Goal: Task Accomplishment & Management: Use online tool/utility

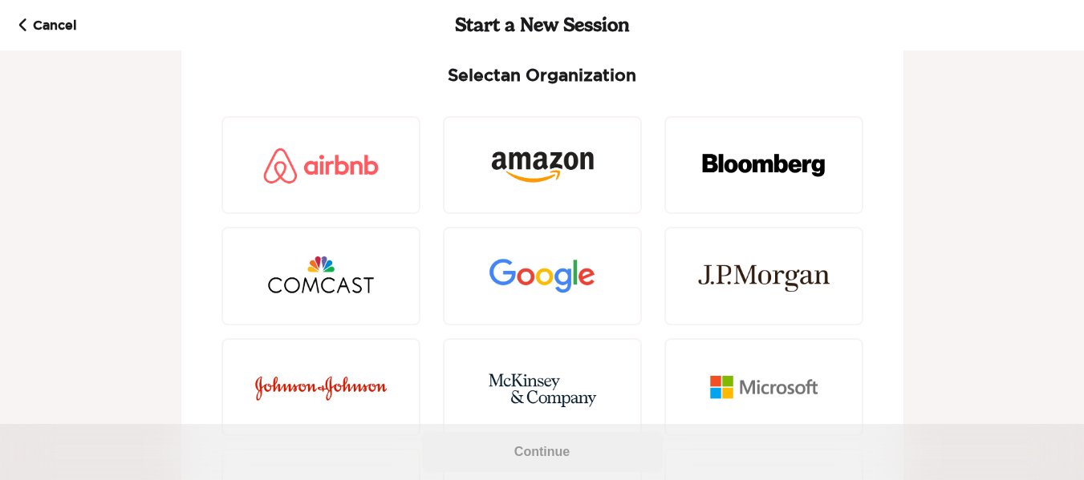
scroll to position [57, 0]
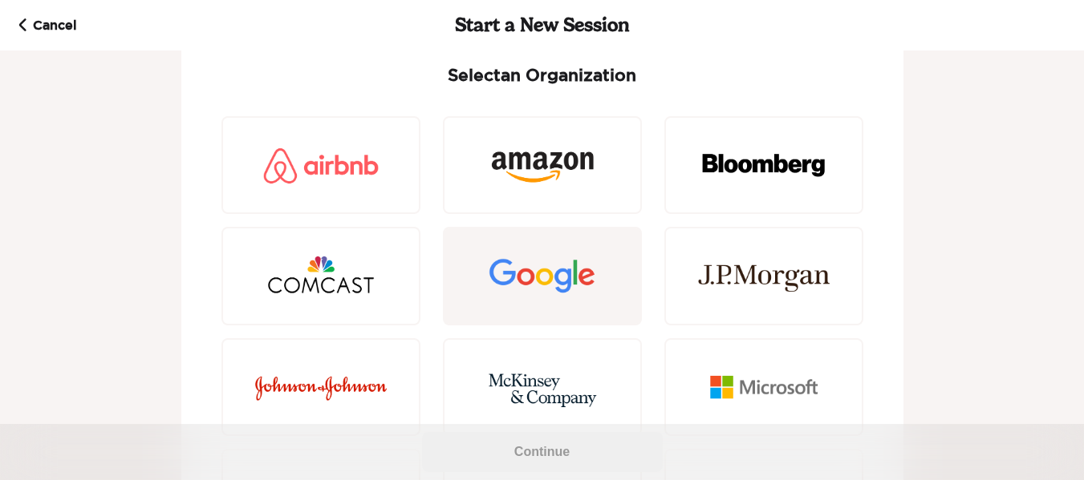
click at [472, 275] on div at bounding box center [542, 276] width 199 height 98
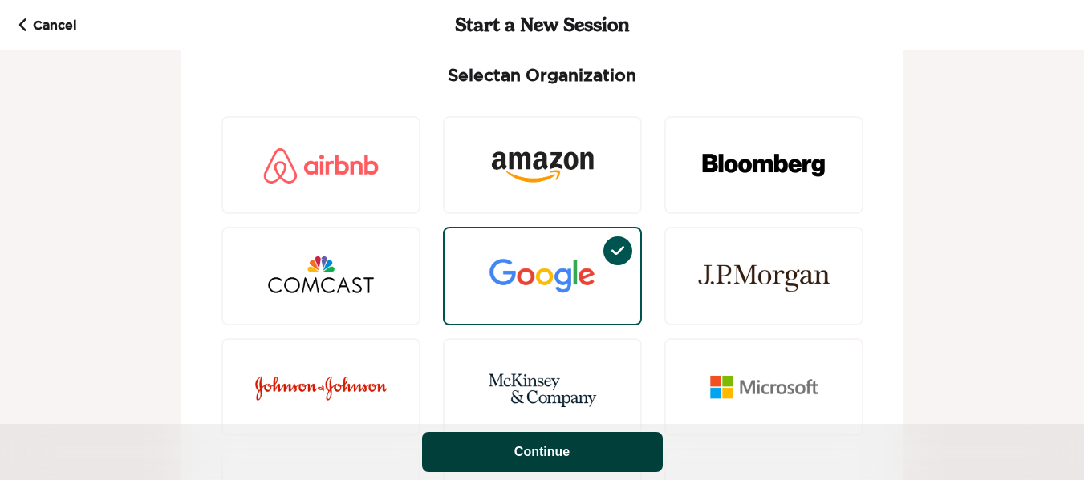
click at [563, 464] on button "Continue" at bounding box center [542, 452] width 241 height 40
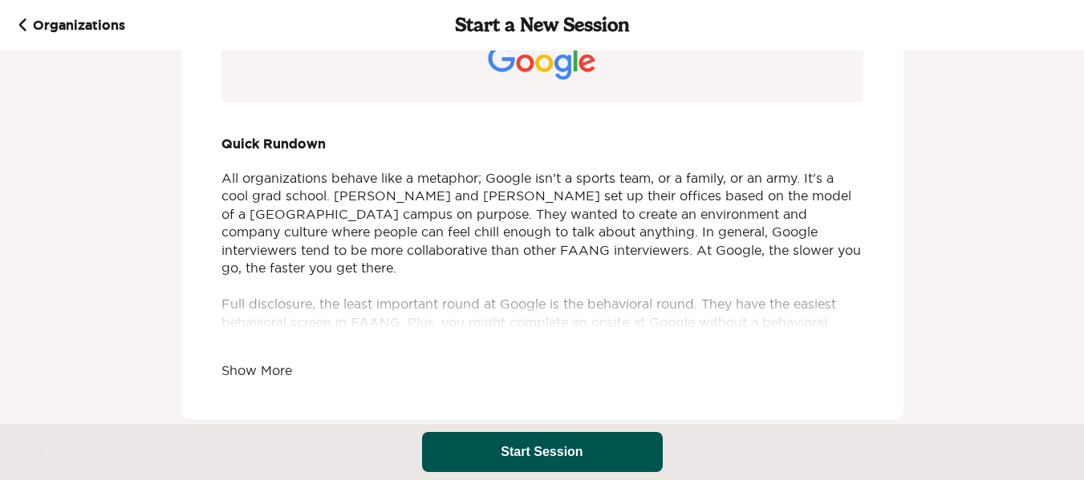
scroll to position [117, 0]
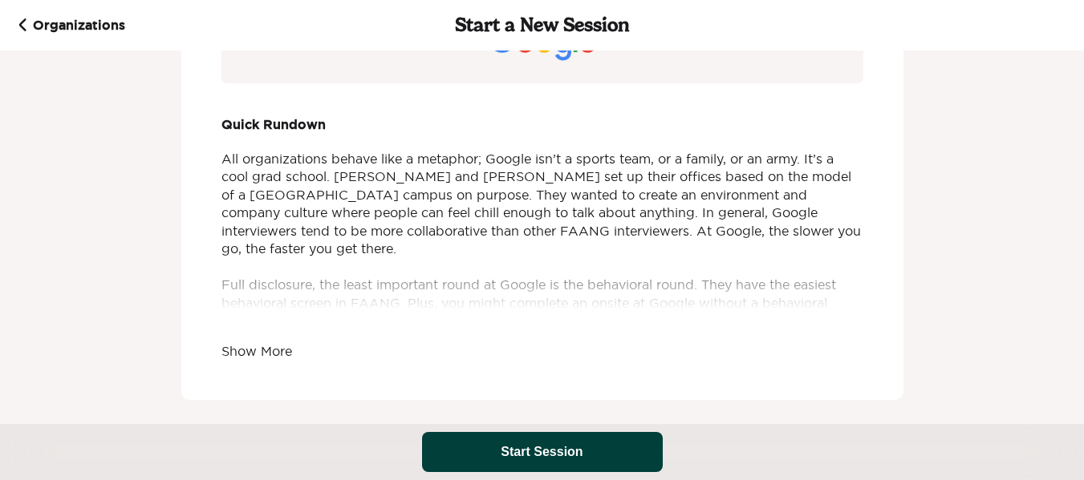
click at [470, 435] on button "Start Session" at bounding box center [542, 452] width 241 height 40
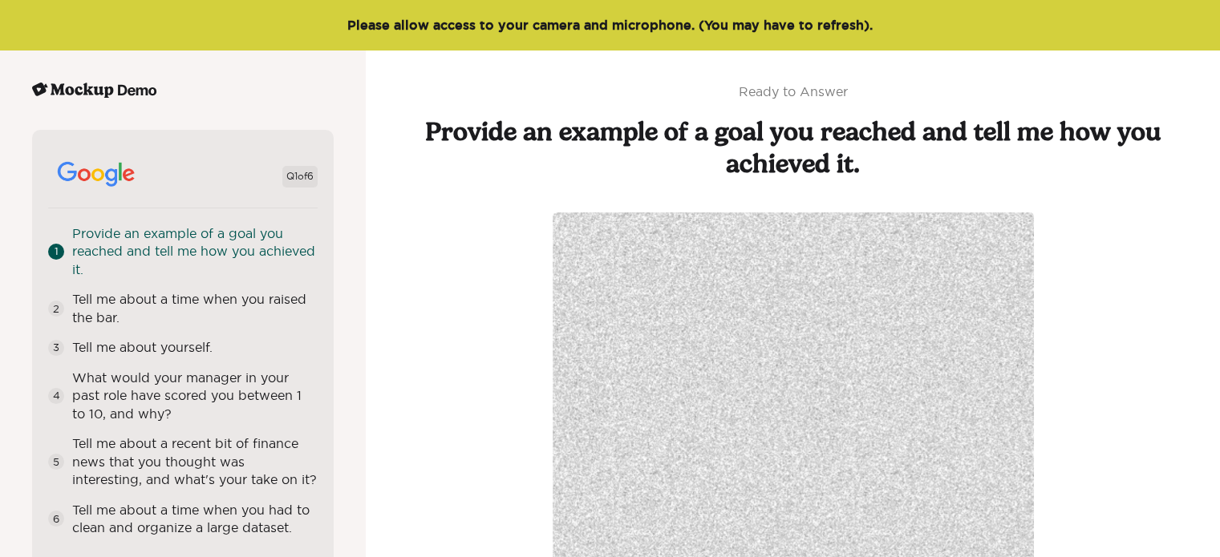
click at [328, 291] on div "Q 1 of 6 1 Provide an example of a goal you reached and tell me how you achieve…" at bounding box center [183, 348] width 302 height 436
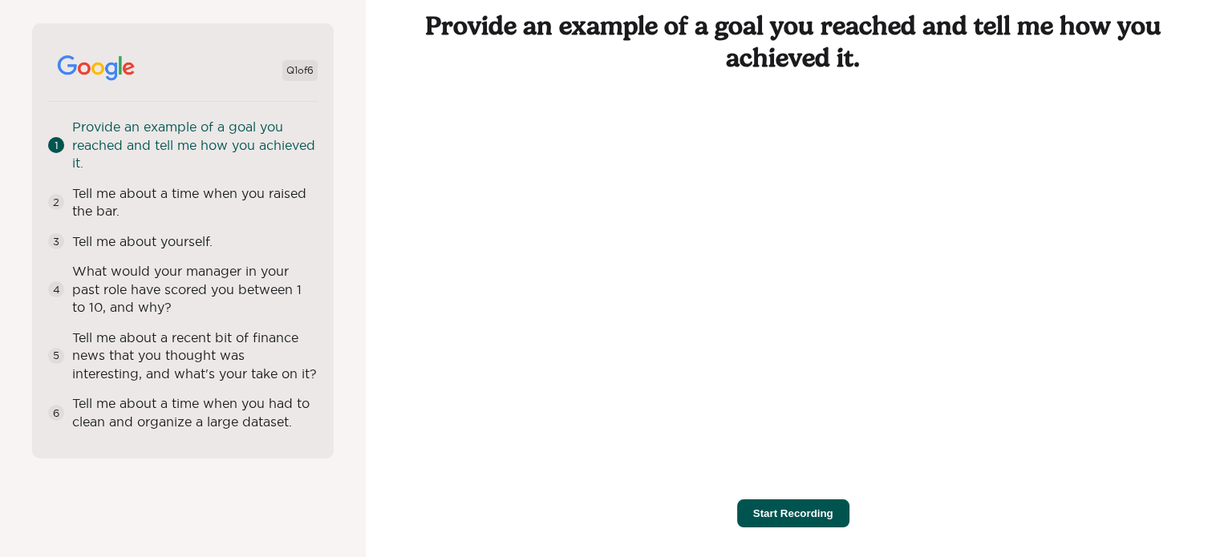
scroll to position [59, 0]
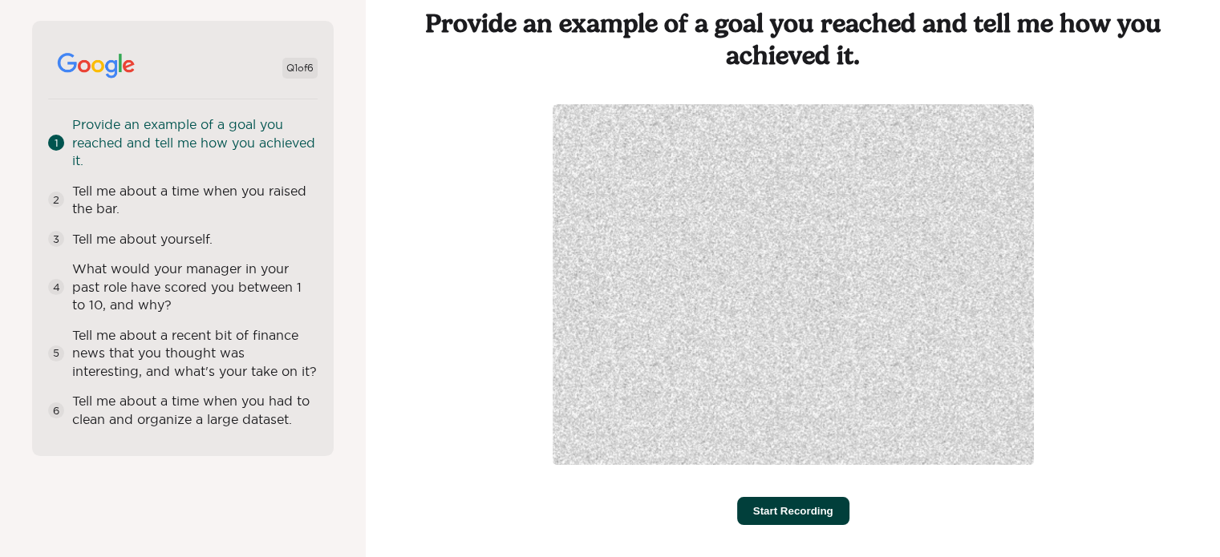
click at [812, 504] on button "Start Recording" at bounding box center [793, 511] width 112 height 28
click at [796, 513] on button "Stop Recording" at bounding box center [792, 511] width 111 height 28
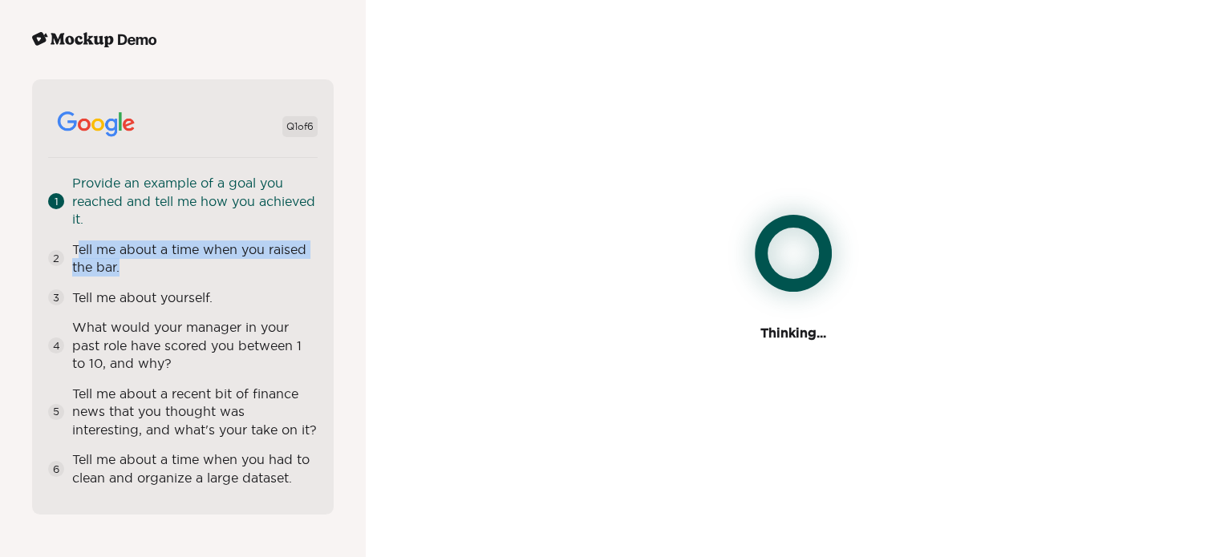
drag, startPoint x: 75, startPoint y: 242, endPoint x: 124, endPoint y: 268, distance: 55.2
click at [124, 268] on div "Tell me about a time when you raised the bar." at bounding box center [194, 259] width 245 height 36
click at [124, 262] on div "Tell me about a time when you raised the bar." at bounding box center [194, 259] width 245 height 36
drag, startPoint x: 74, startPoint y: 242, endPoint x: 105, endPoint y: 249, distance: 32.1
click at [125, 265] on div "Tell me about a time when you raised the bar." at bounding box center [194, 259] width 245 height 36
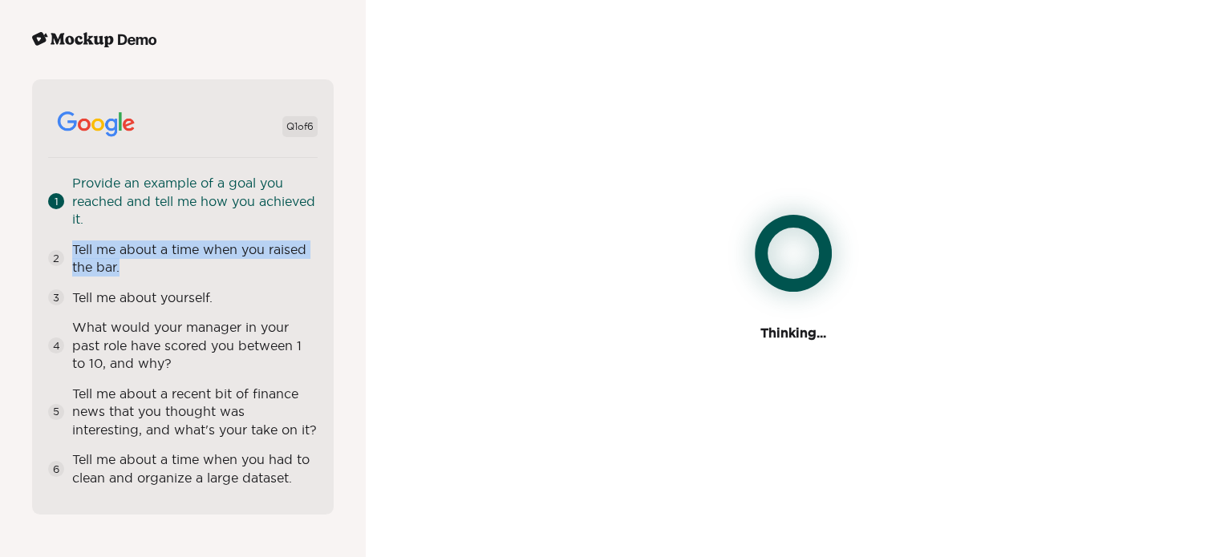
copy div "Tell me about a time when you raised the bar."
click at [135, 263] on div "Tell me about a time when you raised the bar." at bounding box center [194, 259] width 245 height 36
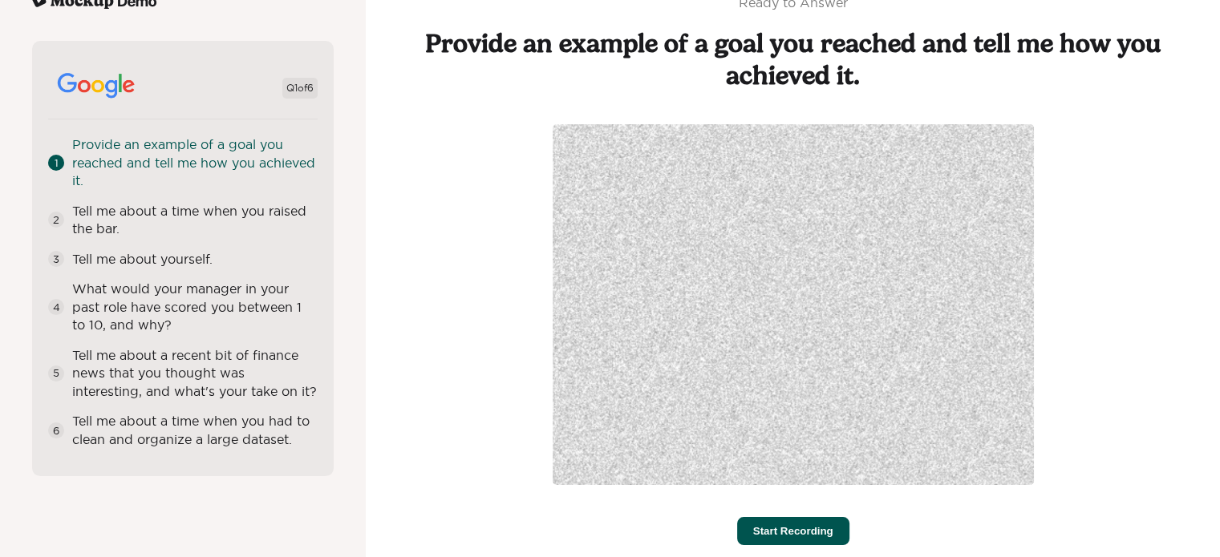
scroll to position [59, 0]
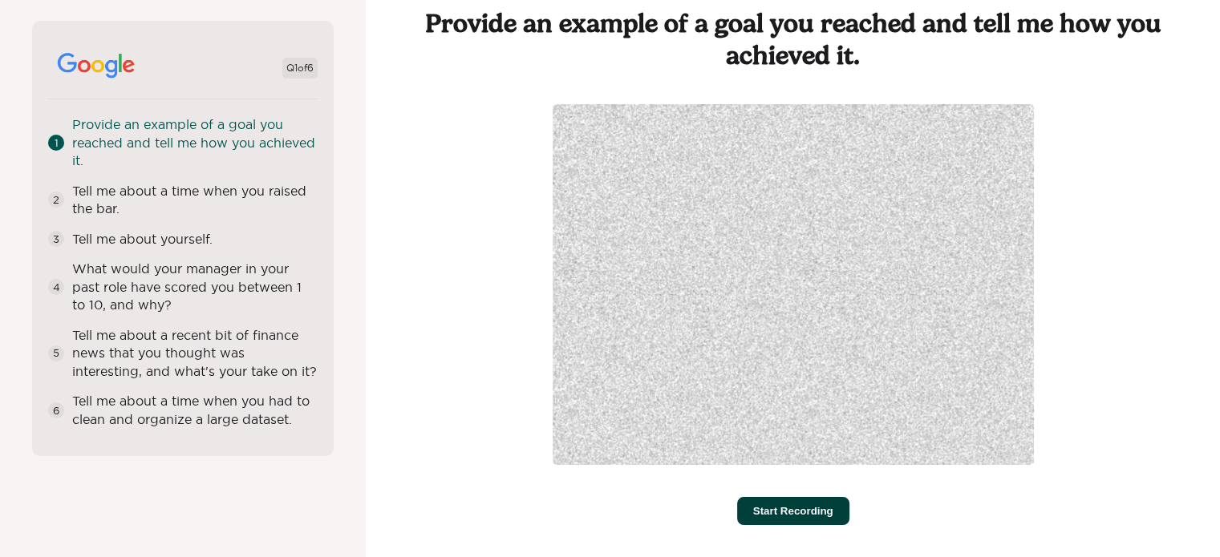
click at [785, 508] on button "Start Recording" at bounding box center [793, 511] width 112 height 28
click at [783, 507] on button "Stop Recording" at bounding box center [792, 511] width 111 height 28
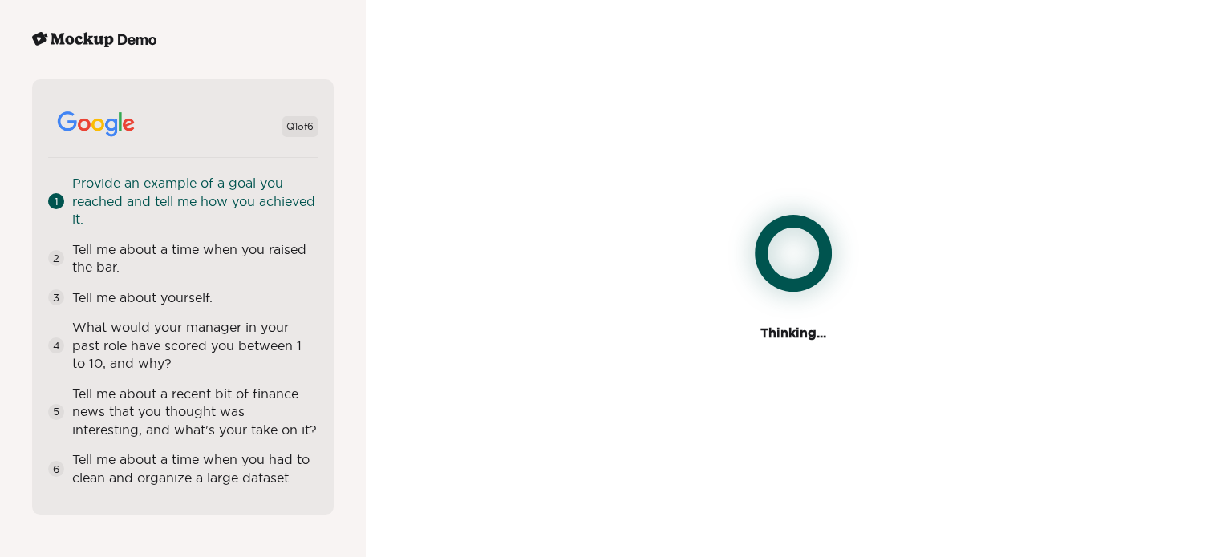
scroll to position [7, 0]
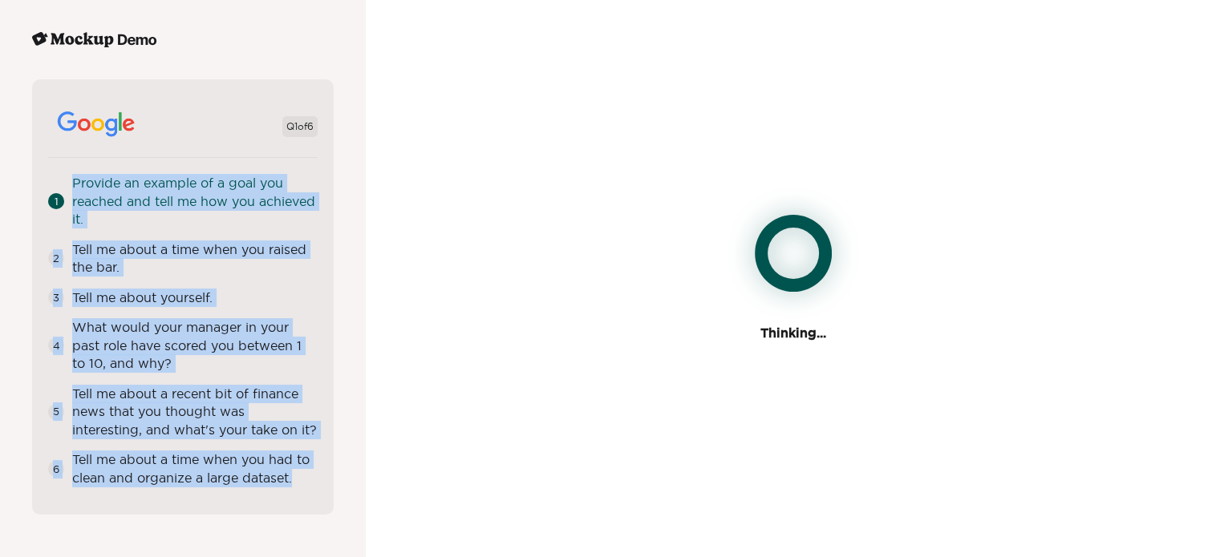
drag, startPoint x: 302, startPoint y: 493, endPoint x: 70, endPoint y: 174, distance: 394.5
click at [70, 174] on div "Q 1 of 6 1 Provide an example of a goal you reached and tell me how you achieve…" at bounding box center [183, 297] width 302 height 436
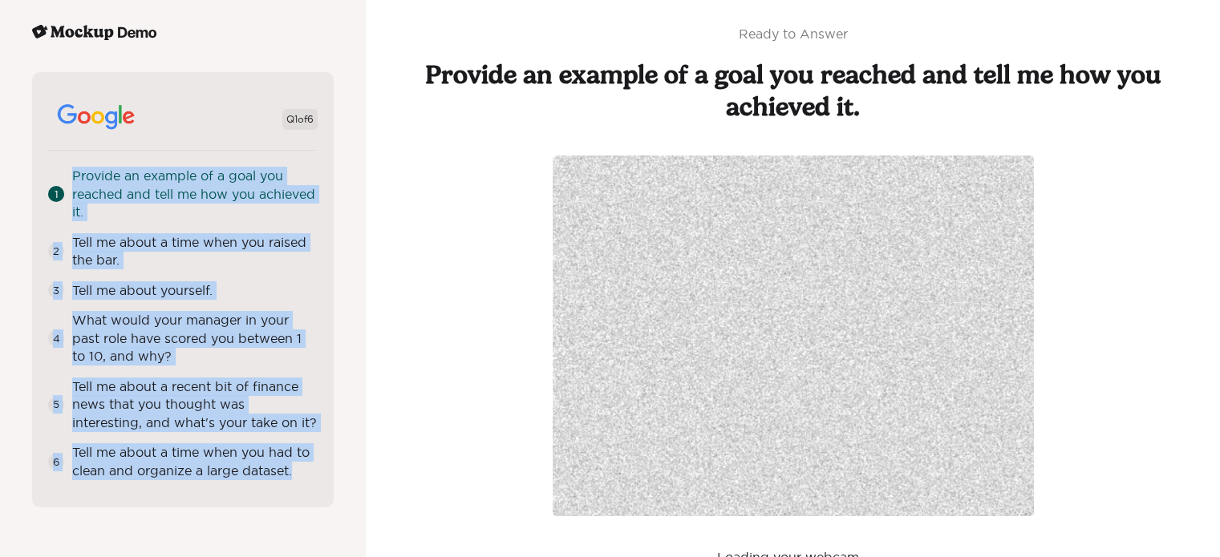
scroll to position [48, 0]
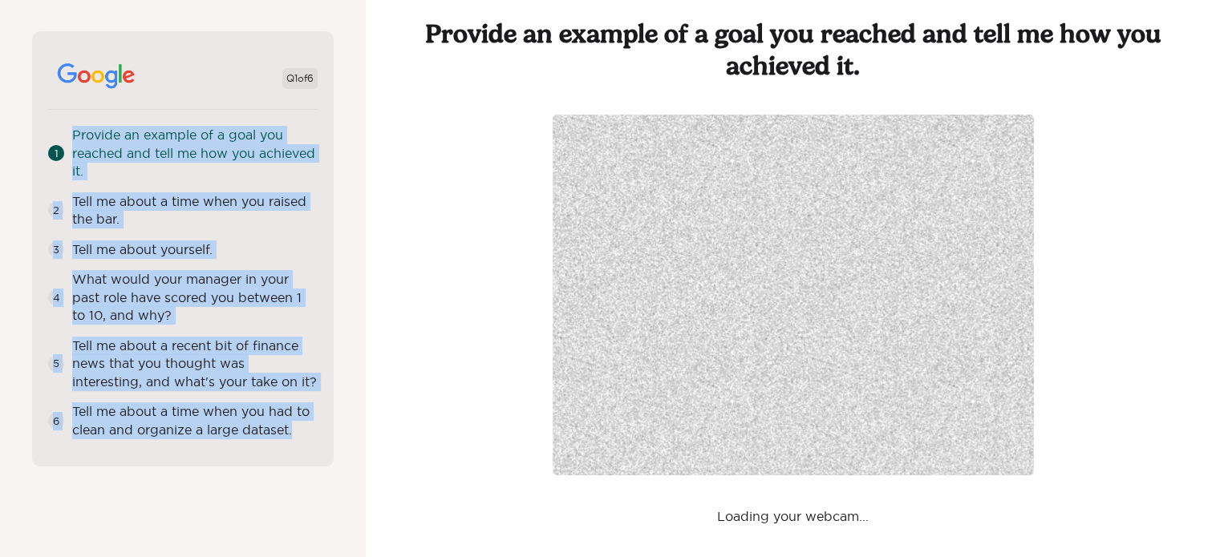
copy div "Provide an example of a goal you reached and tell me how you achieved it. 2 Tel…"
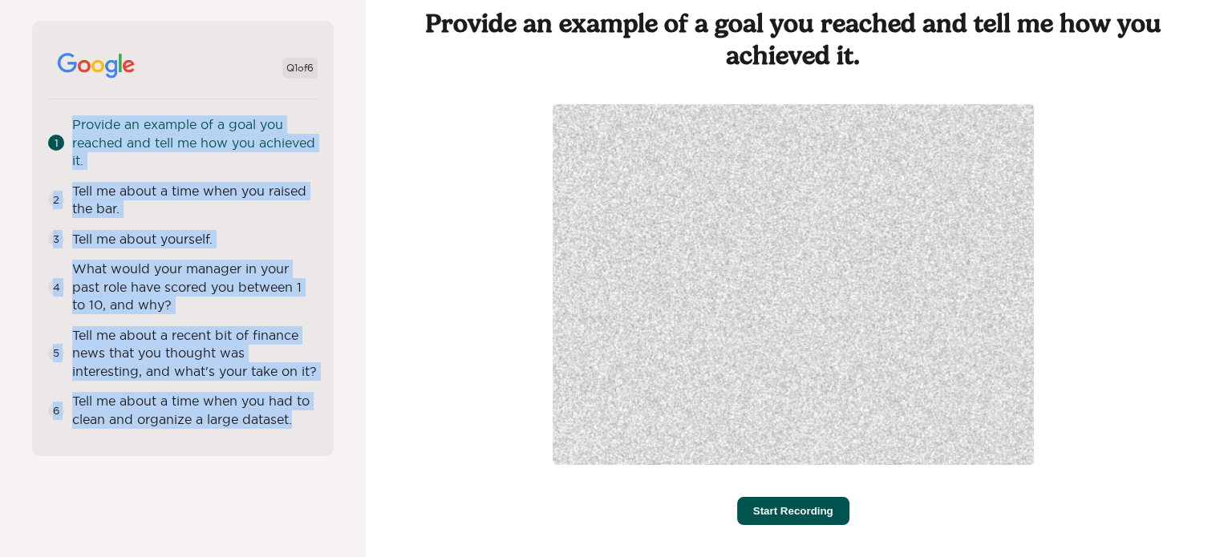
click at [191, 214] on div "Tell me about a time when you raised the bar." at bounding box center [194, 200] width 245 height 36
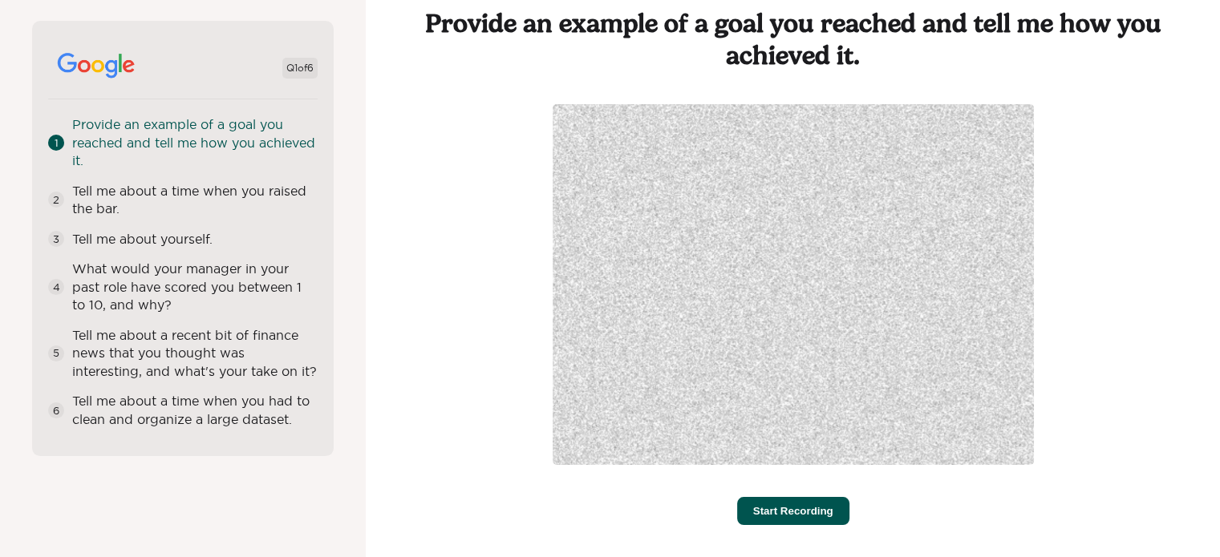
click at [225, 185] on div "Tell me about a time when you raised the bar." at bounding box center [194, 200] width 245 height 36
click at [815, 500] on button "Start Recording" at bounding box center [793, 511] width 112 height 28
click at [805, 506] on button "Stop Recording" at bounding box center [792, 511] width 111 height 28
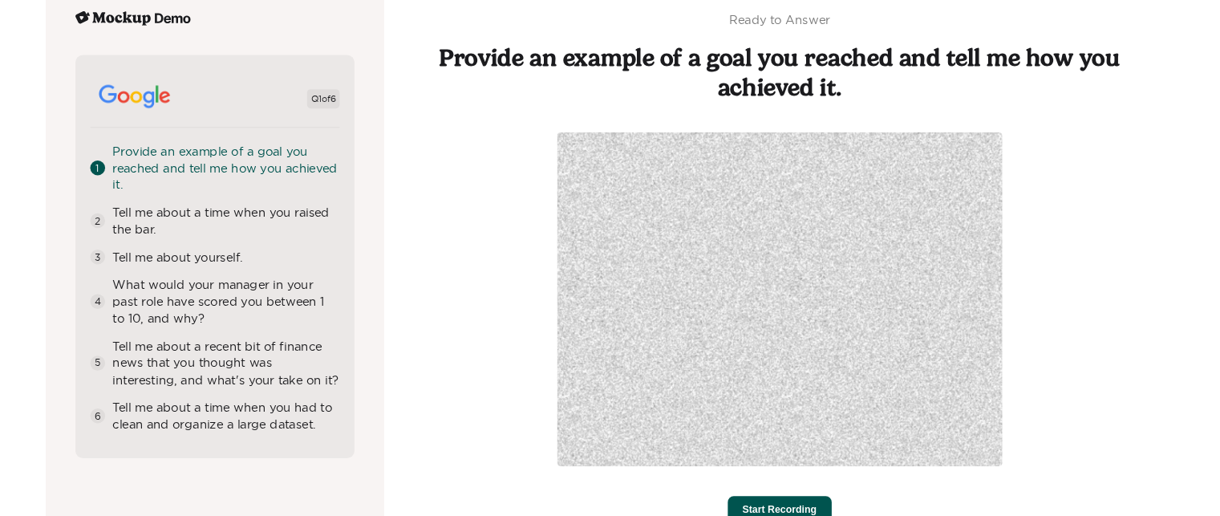
scroll to position [0, 0]
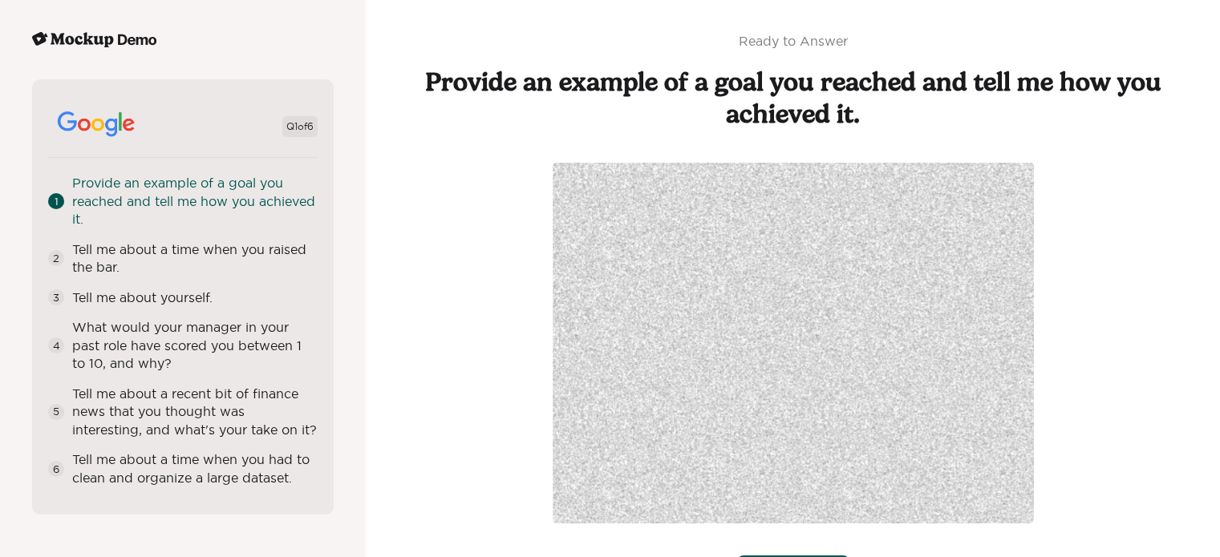
drag, startPoint x: 419, startPoint y: 201, endPoint x: 404, endPoint y: 195, distance: 16.2
click at [419, 201] on div "Ready to Answer Provide an example of a goal you reached and tell me how you ac…" at bounding box center [793, 308] width 790 height 552
